Goal: Navigation & Orientation: Find specific page/section

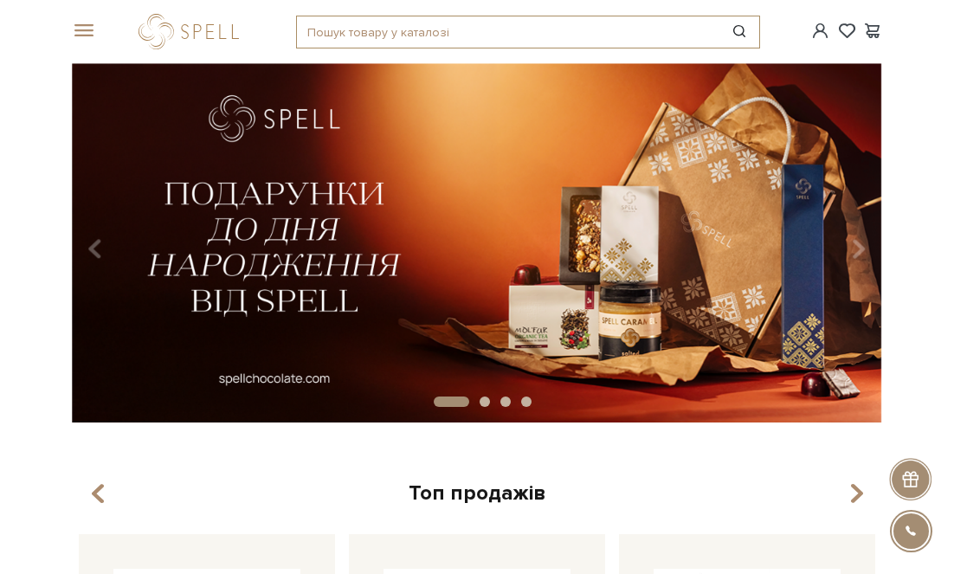
click at [515, 22] on input "text" at bounding box center [508, 31] width 423 height 31
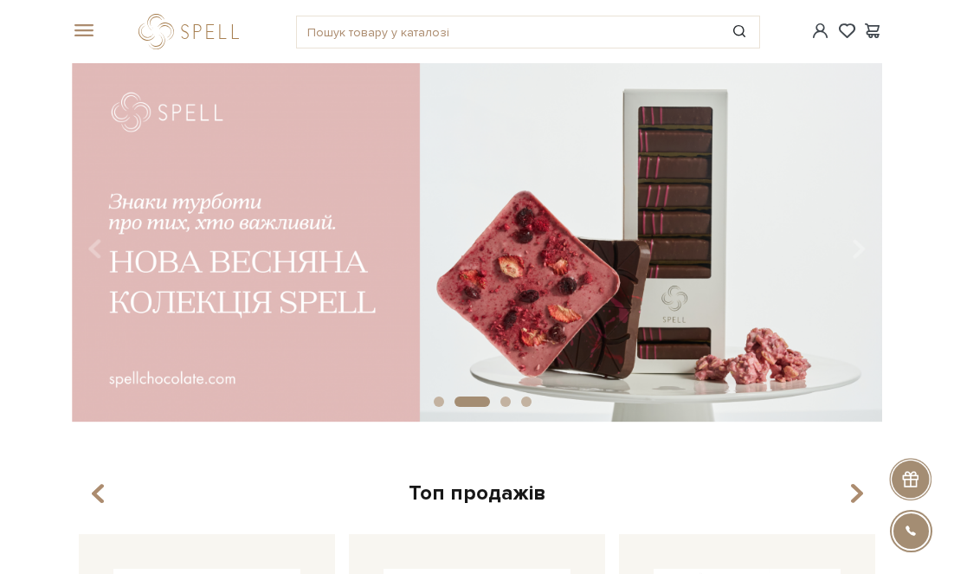
click at [179, 38] on div at bounding box center [193, 32] width 108 height 36
click at [85, 36] on span at bounding box center [80, 31] width 17 height 16
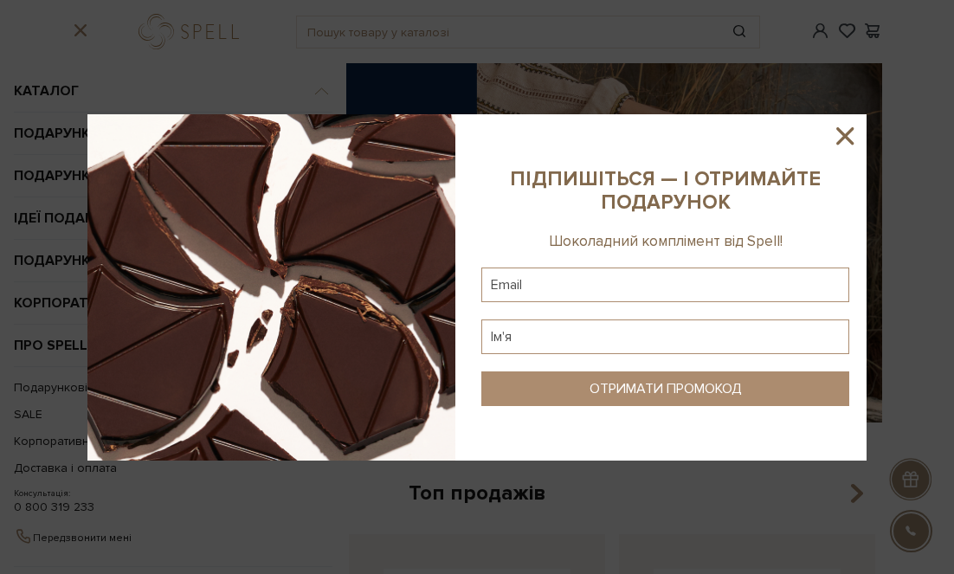
click at [146, 356] on img at bounding box center [271, 287] width 368 height 346
click at [850, 129] on icon at bounding box center [845, 135] width 17 height 17
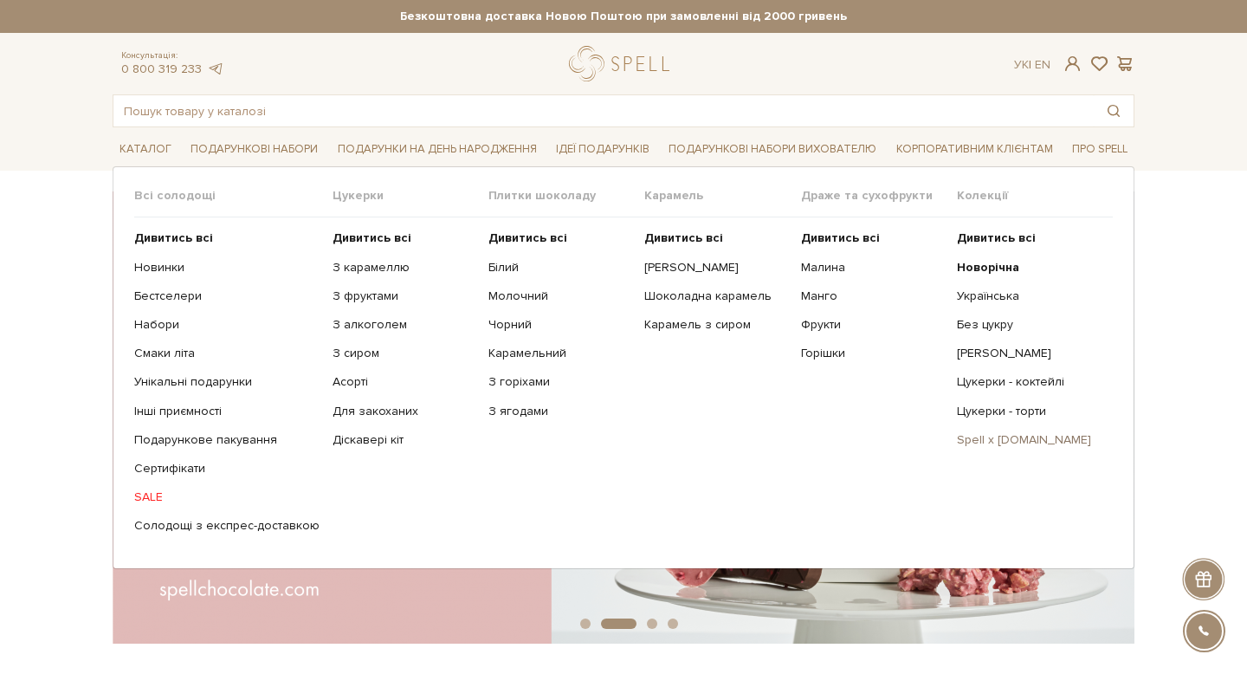
click at [954, 443] on link "Spell x [DOMAIN_NAME]" at bounding box center [1028, 440] width 143 height 16
